Goal: Task Accomplishment & Management: Manage account settings

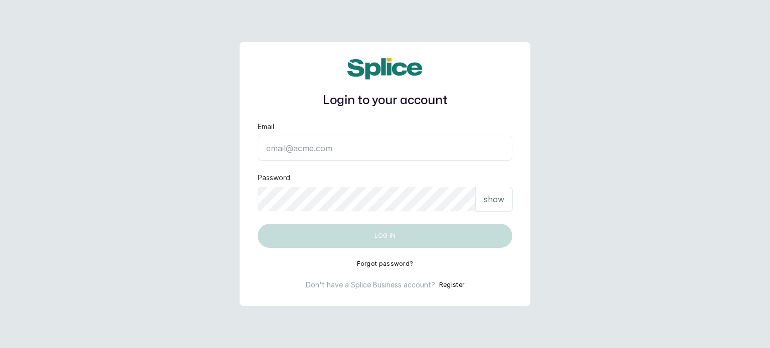
type input "sanctuarybywh@gmail.com"
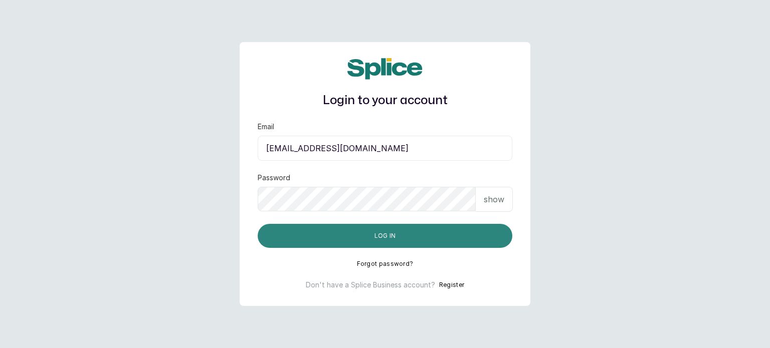
click at [425, 228] on button "Log in" at bounding box center [385, 236] width 255 height 24
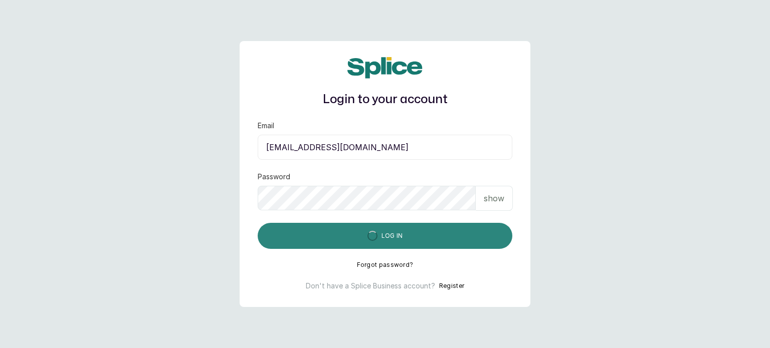
click at [425, 228] on button "Log in" at bounding box center [385, 236] width 255 height 26
